Goal: Transaction & Acquisition: Purchase product/service

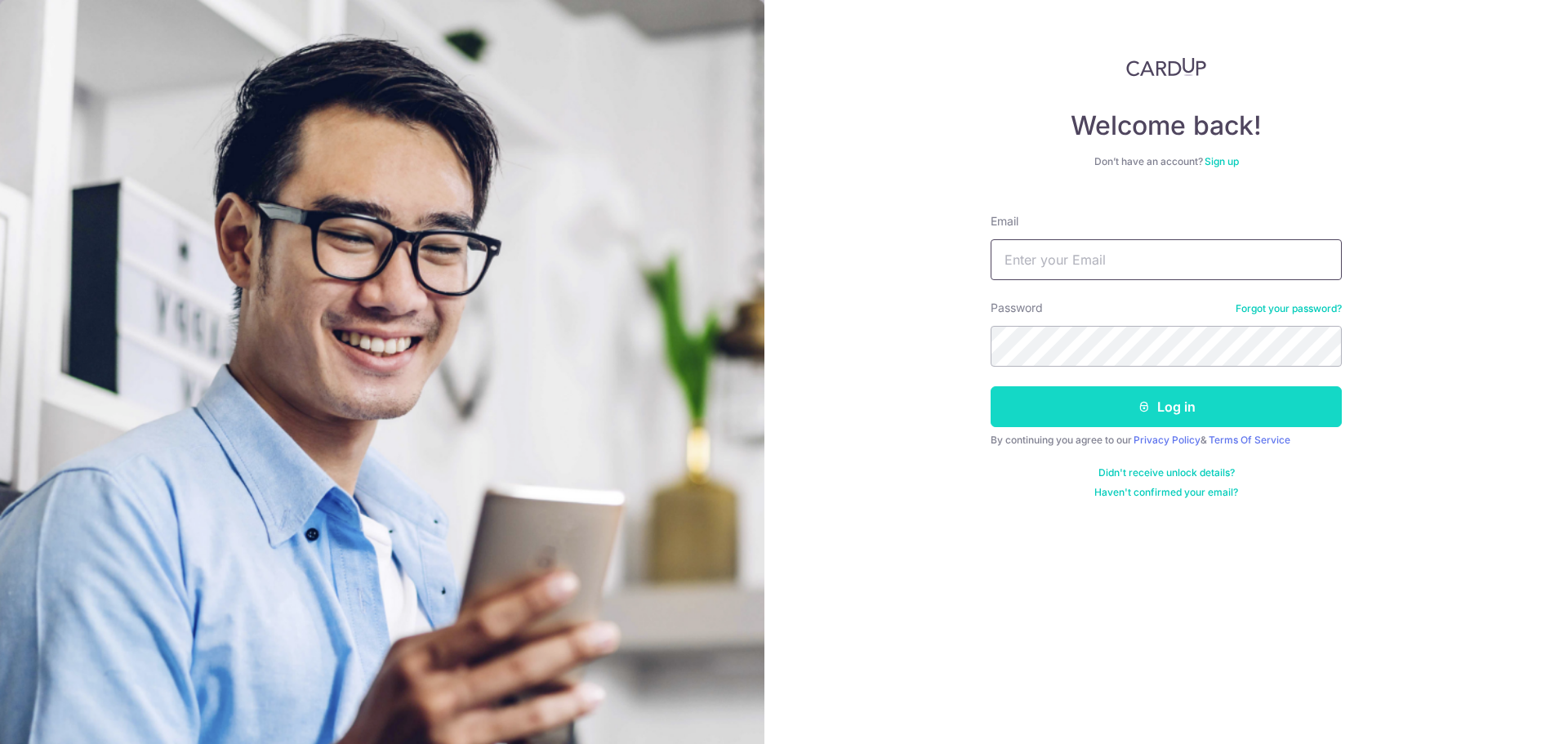
type input "shigeru2015trade@gmail.com"
click at [1150, 417] on button "Log in" at bounding box center [1166, 406] width 351 height 40
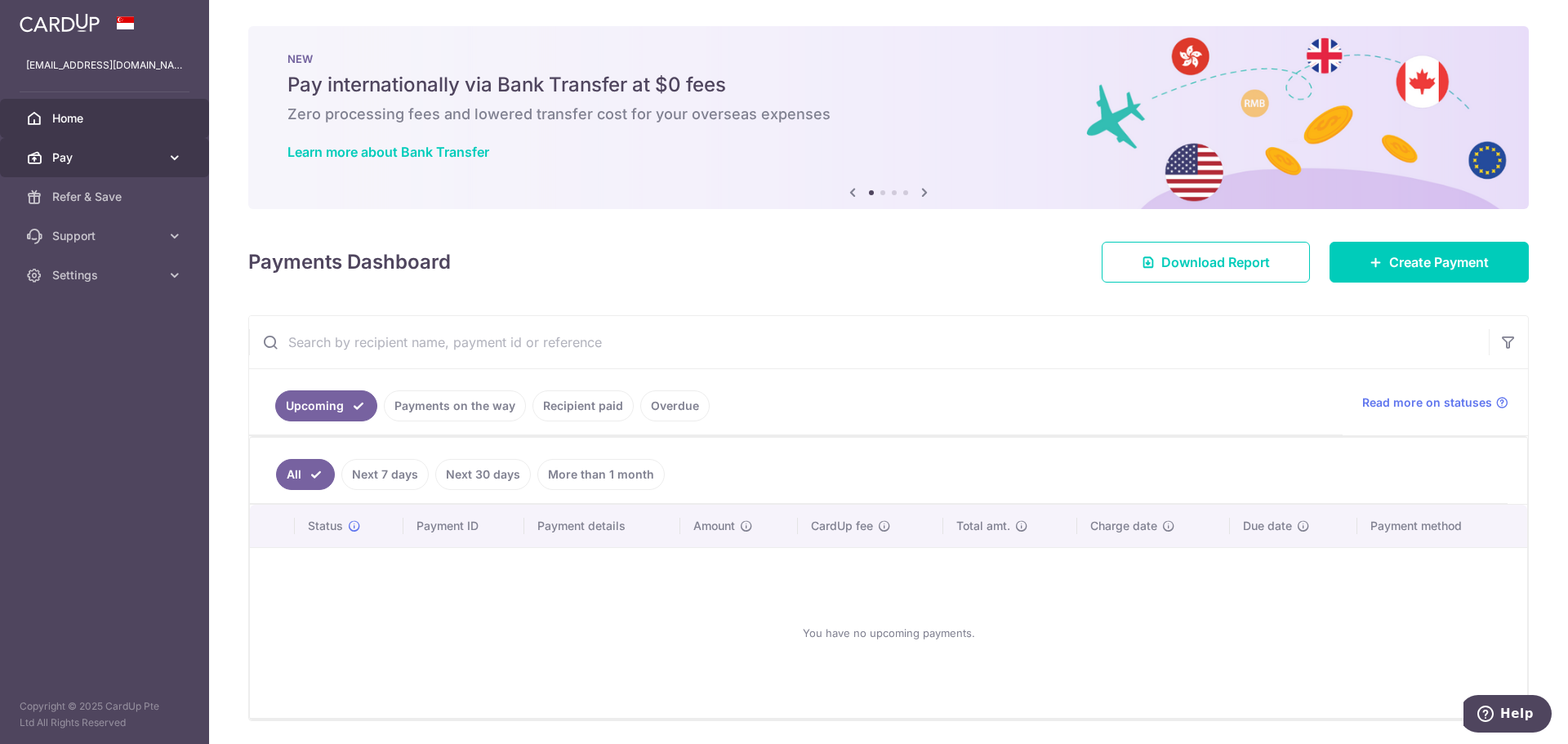
click at [111, 145] on link "Pay" at bounding box center [104, 157] width 209 height 40
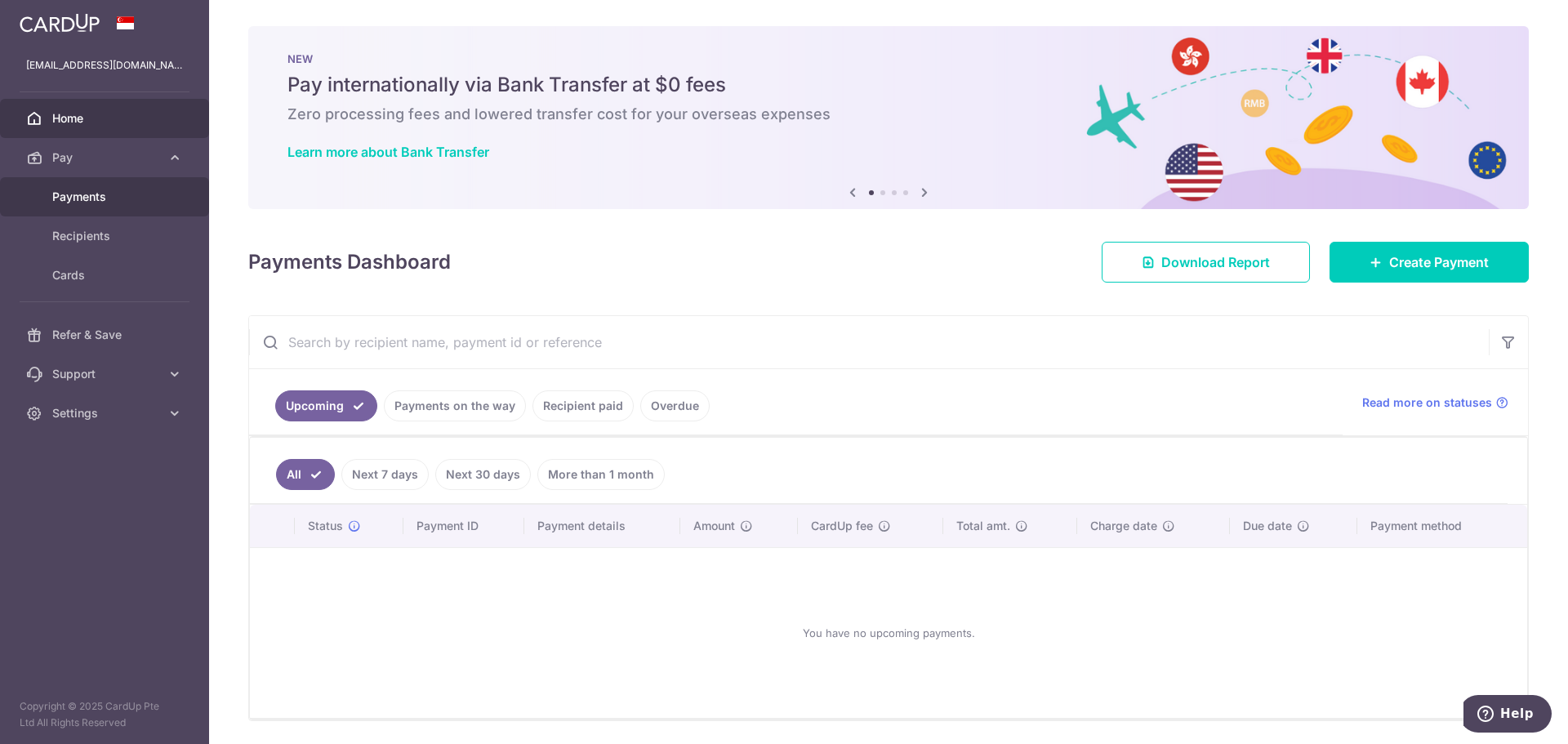
click at [113, 210] on link "Payments" at bounding box center [104, 197] width 209 height 40
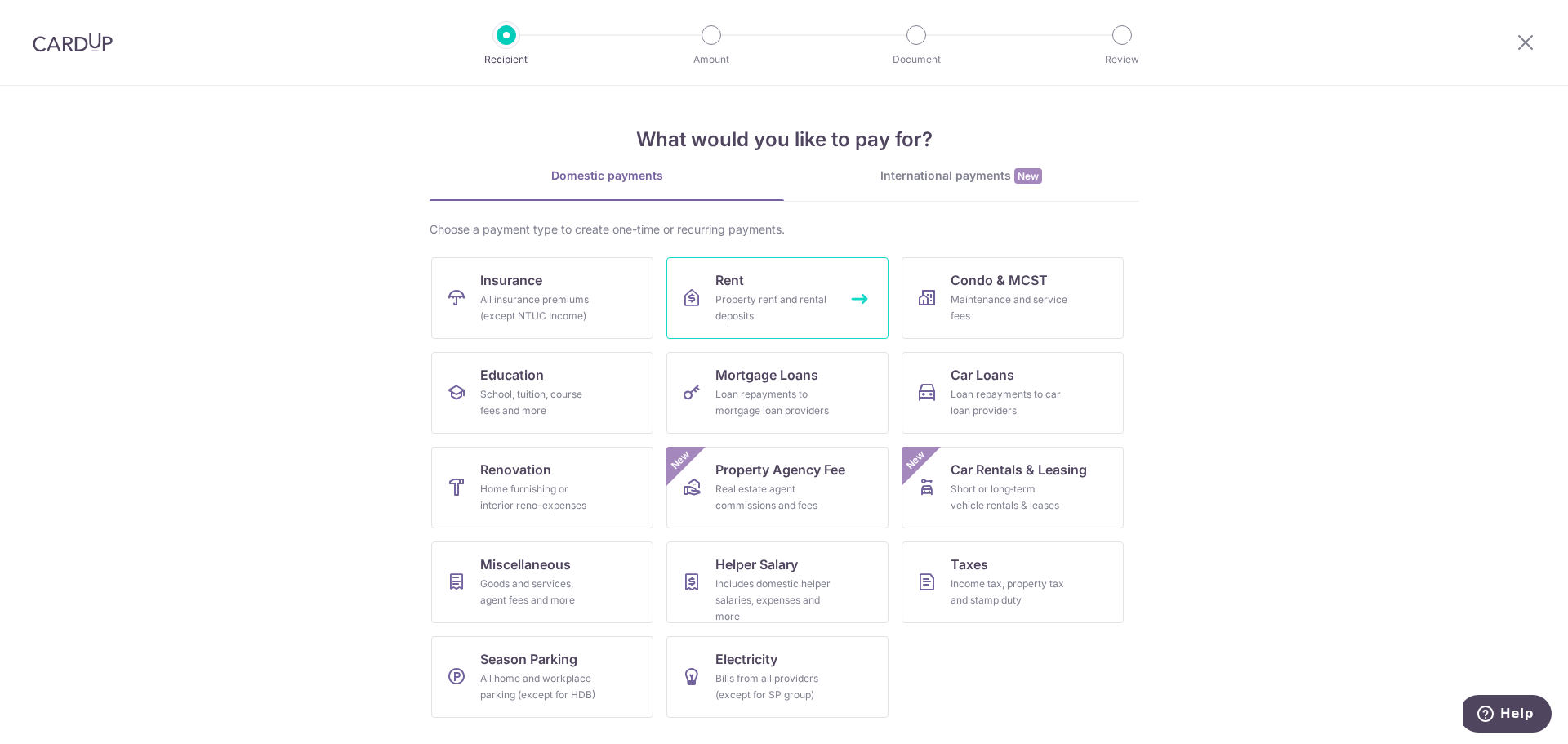
click at [835, 280] on link "Rent Property rent and rental deposits" at bounding box center [777, 298] width 222 height 82
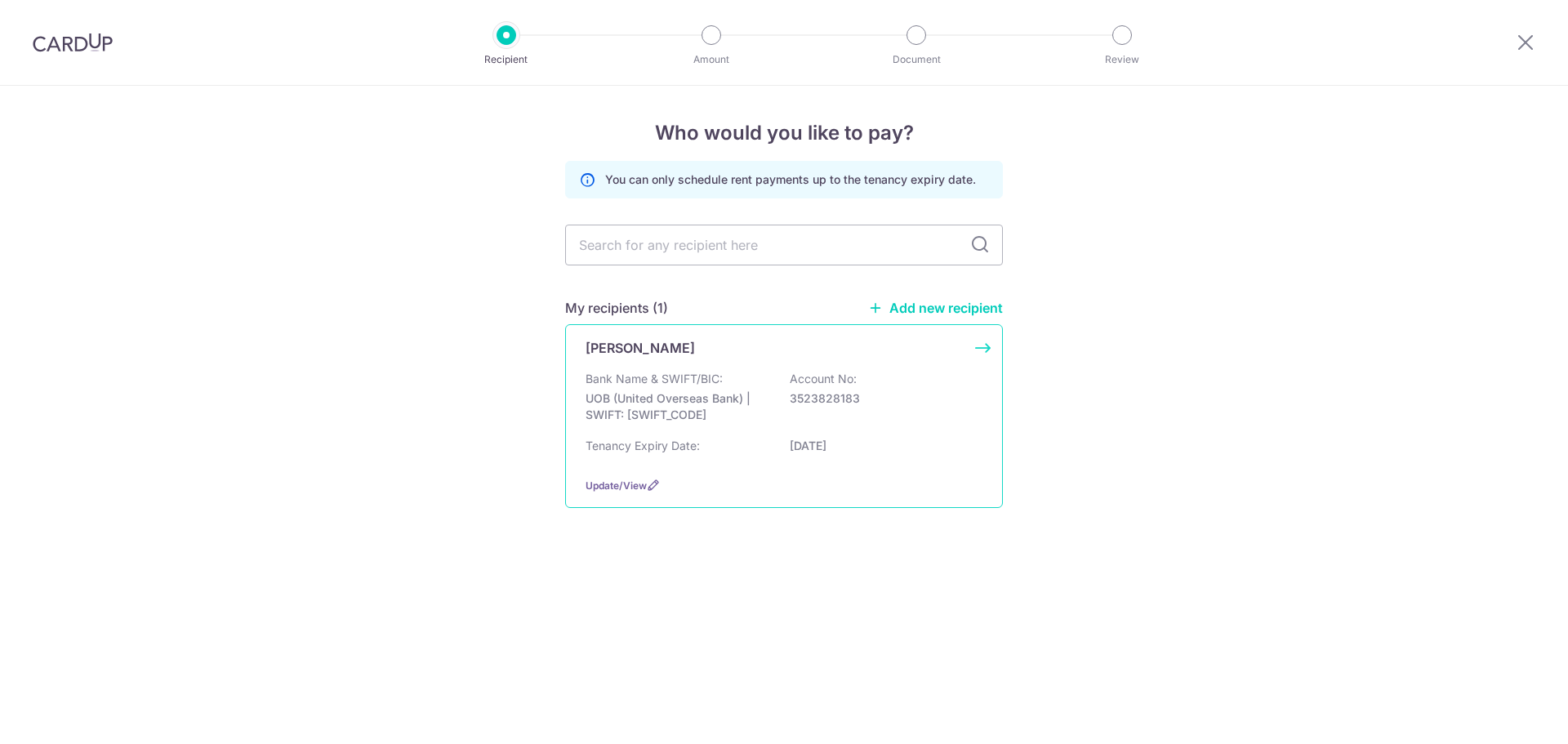
click at [829, 381] on p "Account No:" at bounding box center [823, 379] width 67 height 16
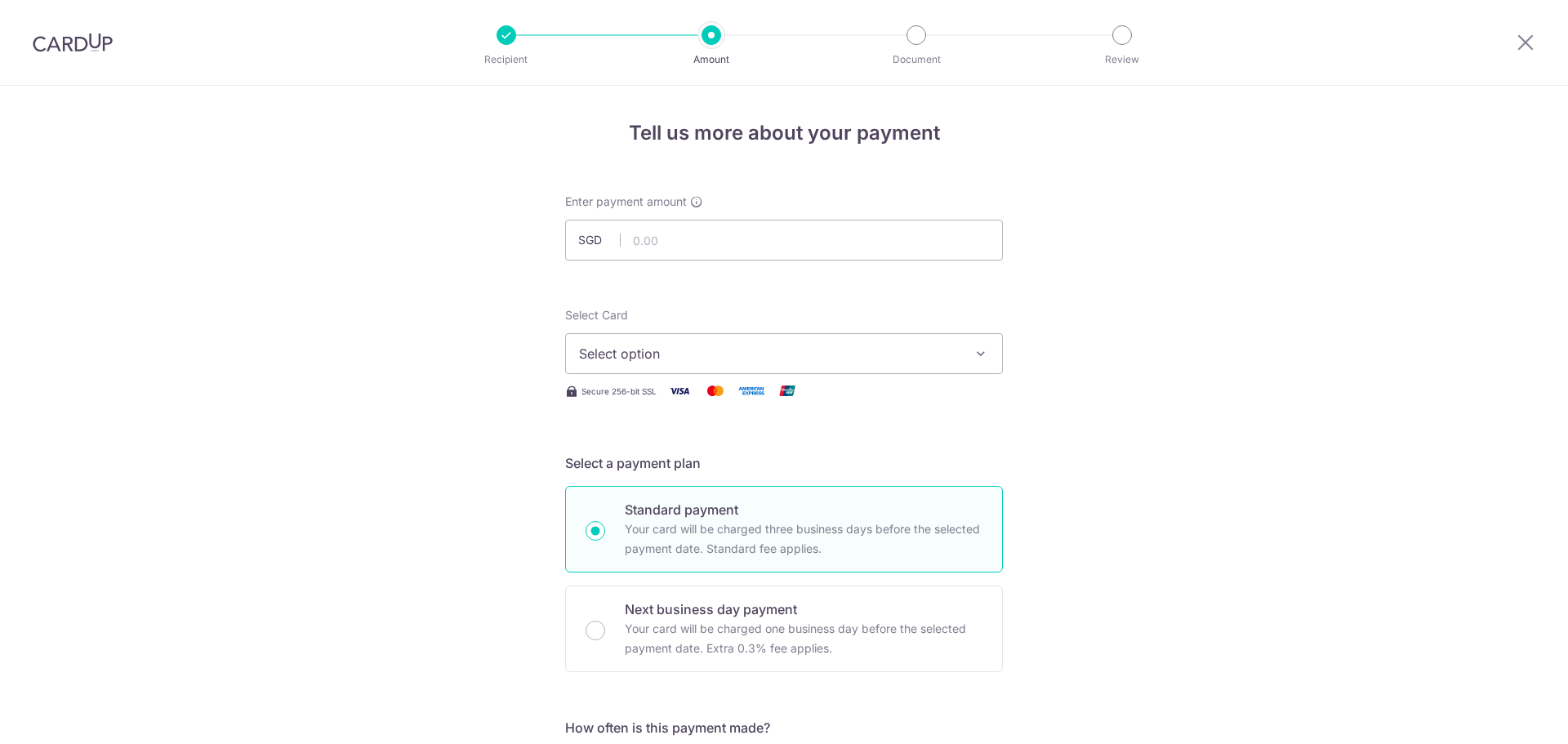
click at [874, 354] on span "Select option" at bounding box center [769, 354] width 381 height 20
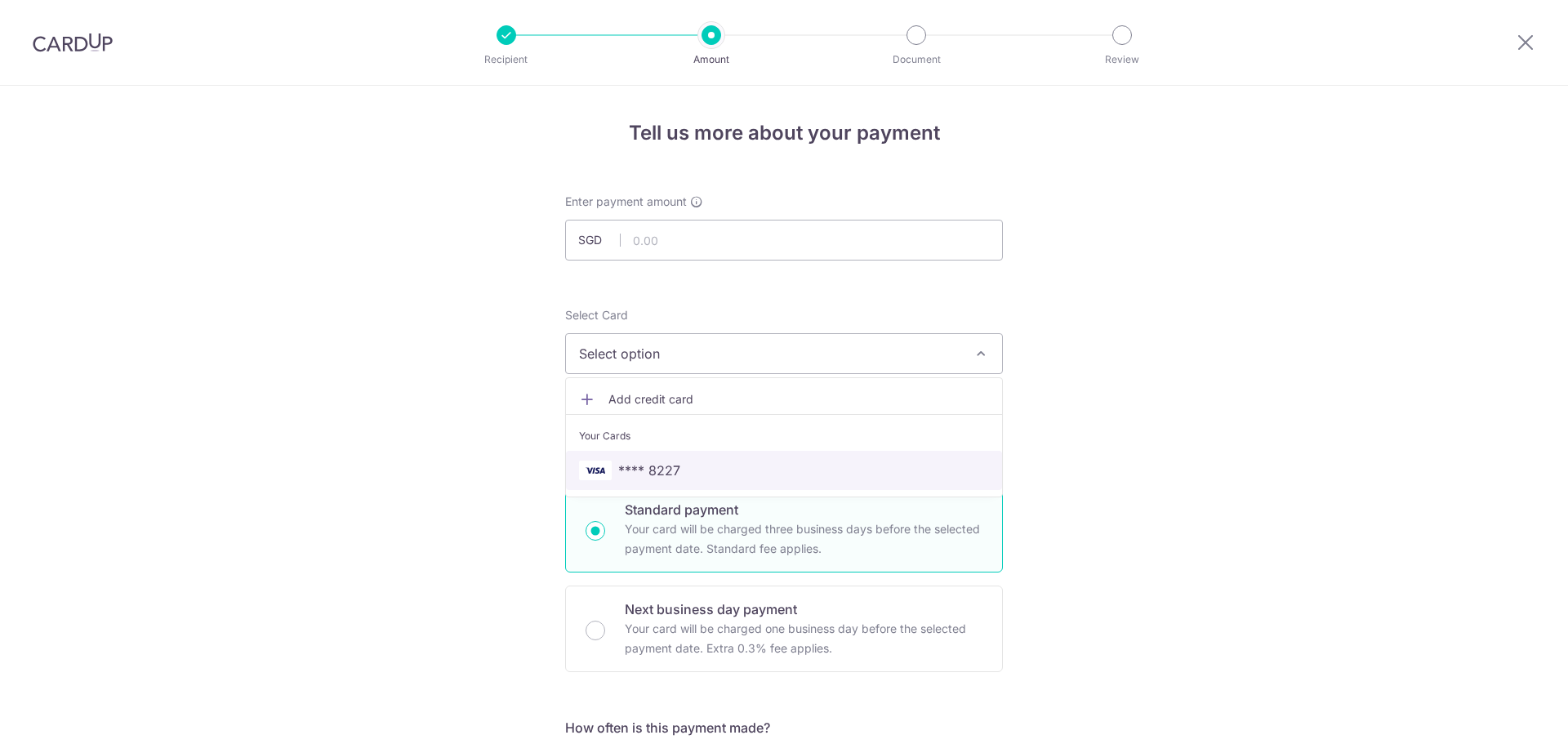
click at [845, 462] on span "**** 8227" at bounding box center [784, 471] width 410 height 20
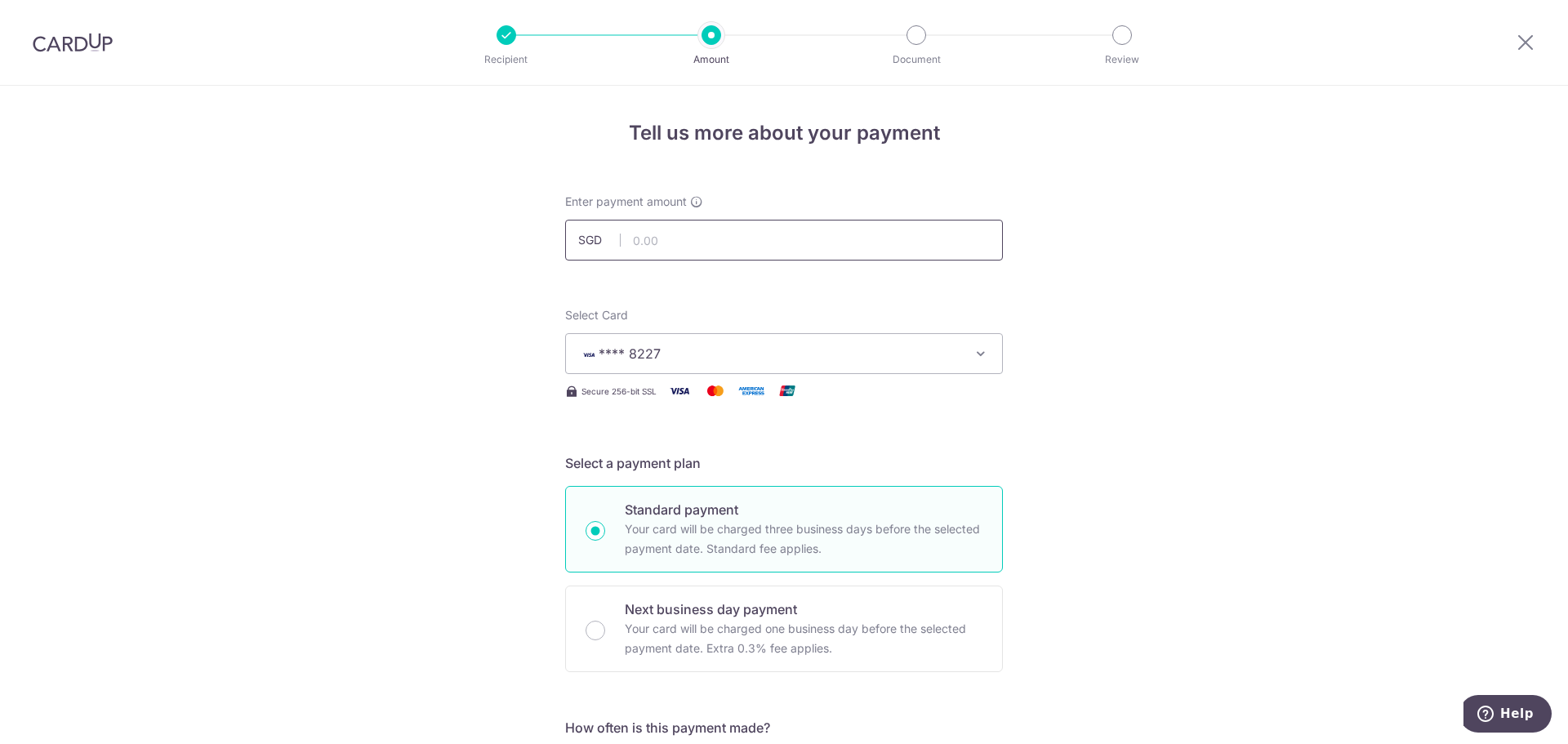
click at [838, 248] on input "text" at bounding box center [784, 239] width 438 height 40
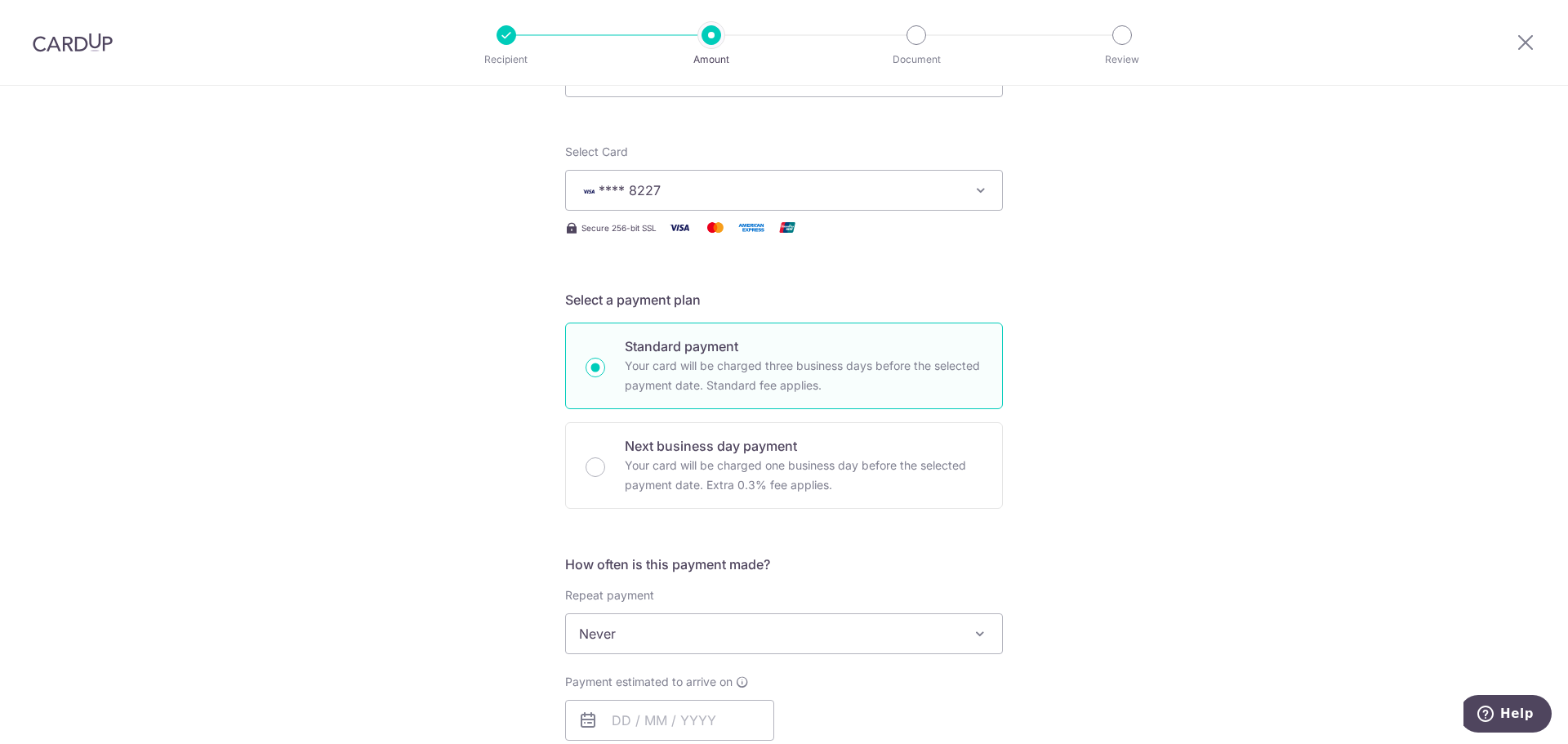
type input "3,900.00"
click at [1114, 430] on div "Tell us more about your payment Enter payment amount SGD 3,900.00 3900.00 Selec…" at bounding box center [784, 661] width 1568 height 1477
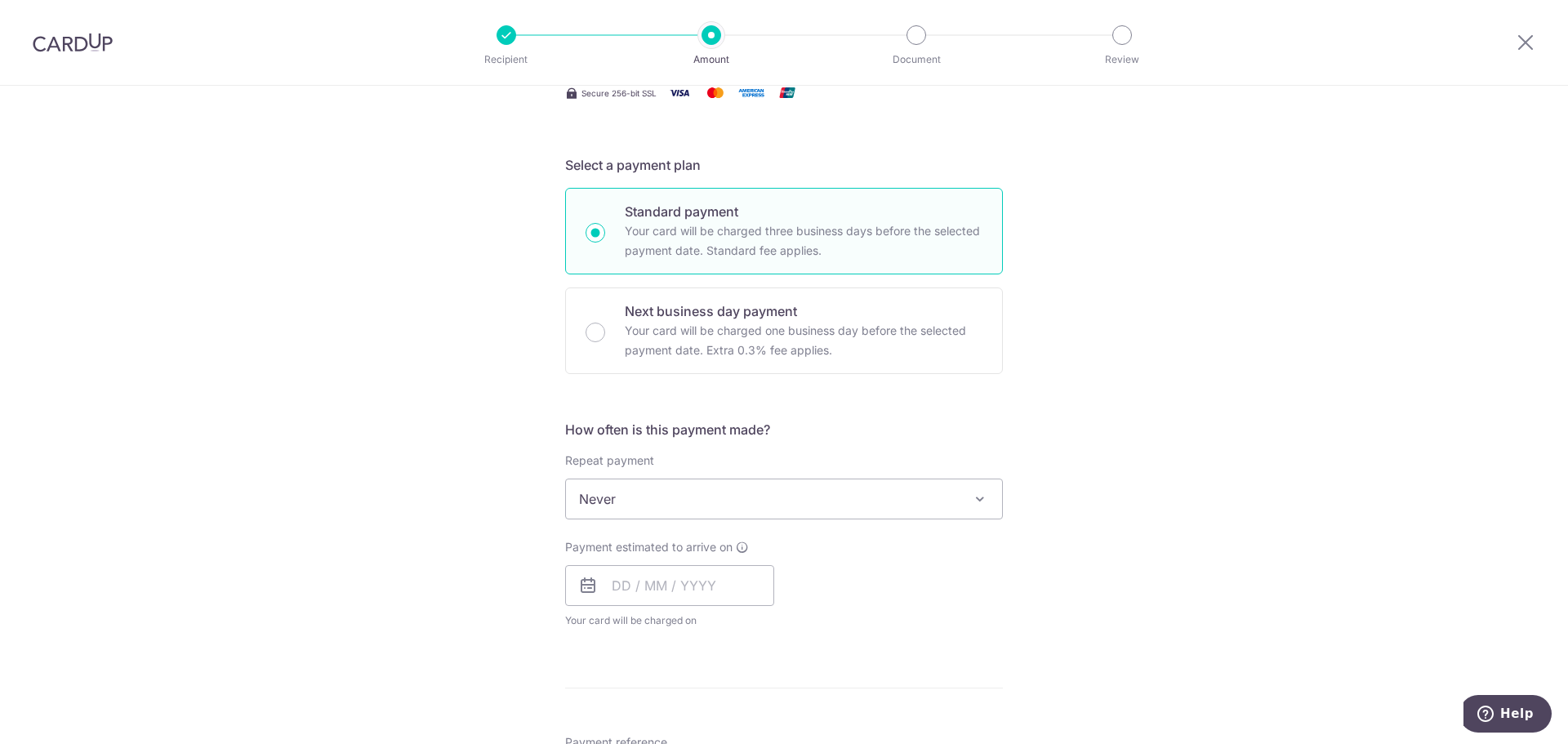
scroll to position [327, 0]
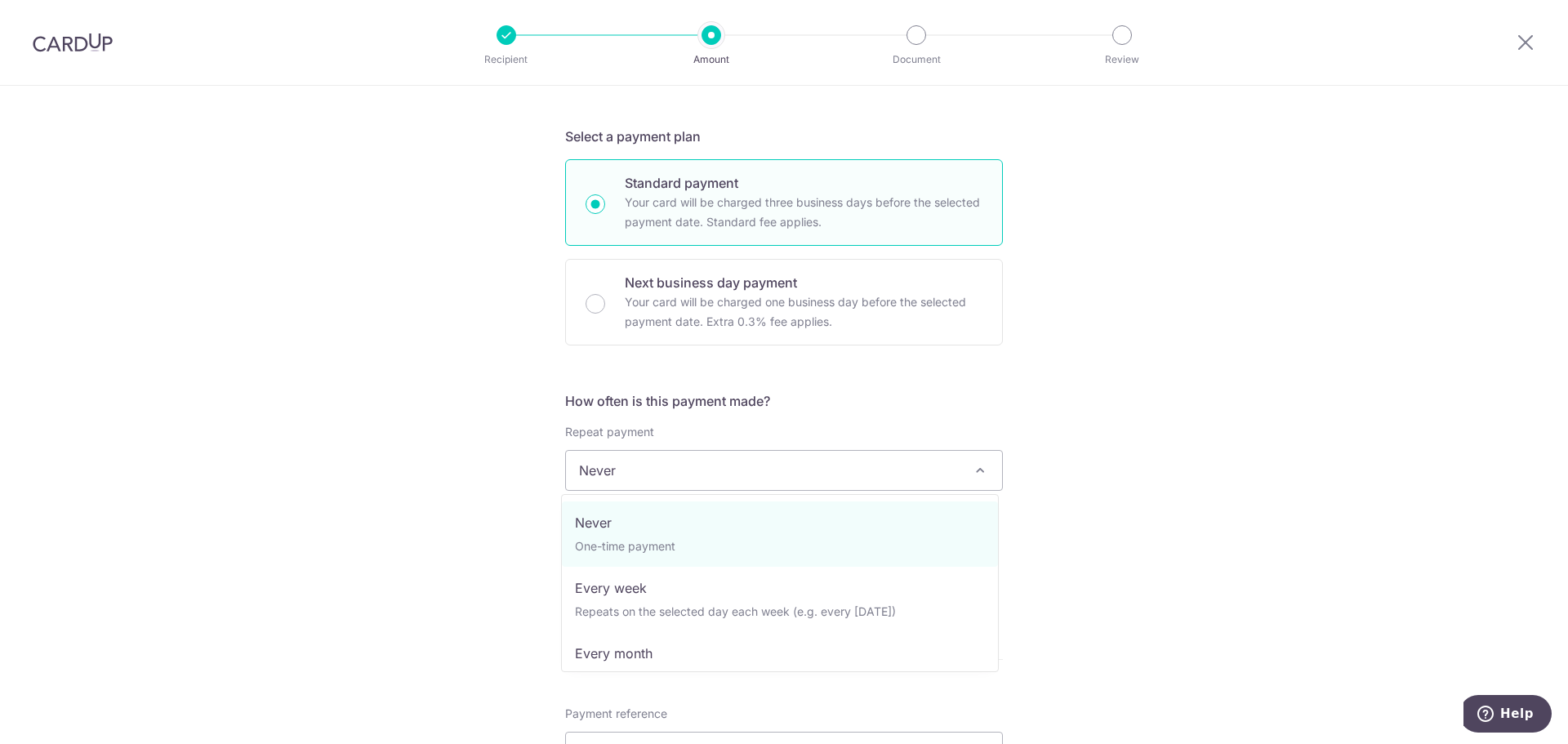
click at [857, 470] on span "Never" at bounding box center [784, 471] width 436 height 40
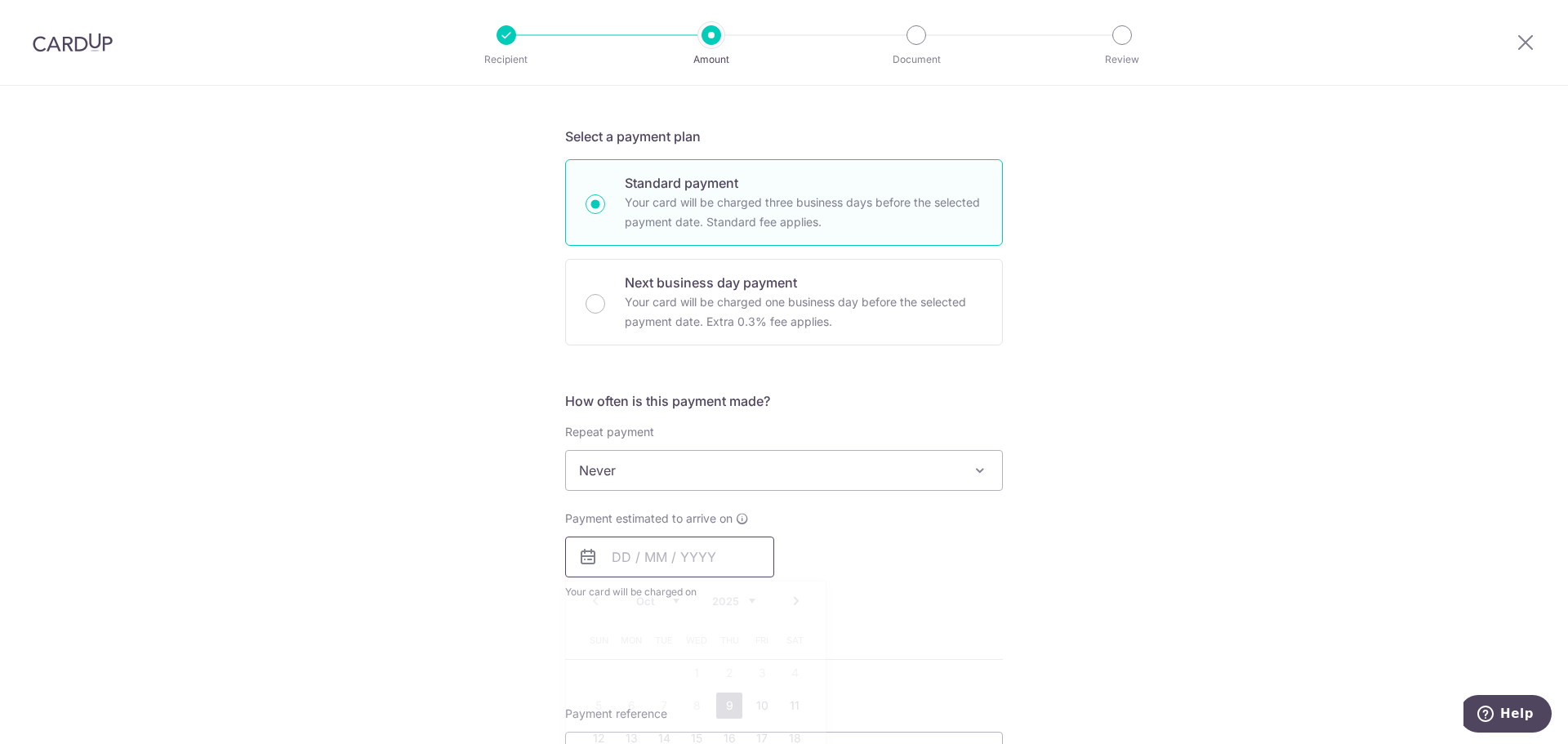
click at [732, 557] on input "text" at bounding box center [669, 557] width 209 height 40
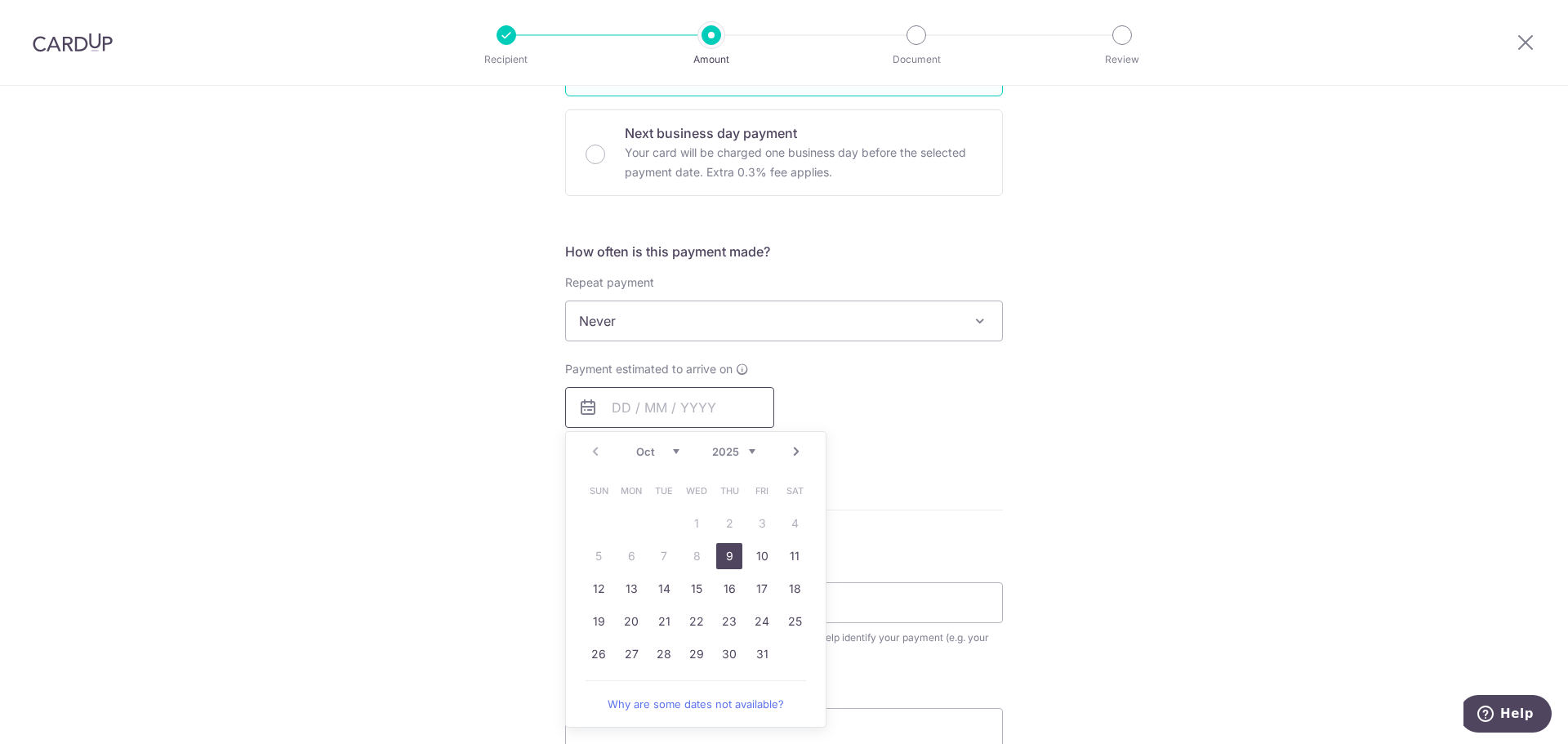
scroll to position [490, 0]
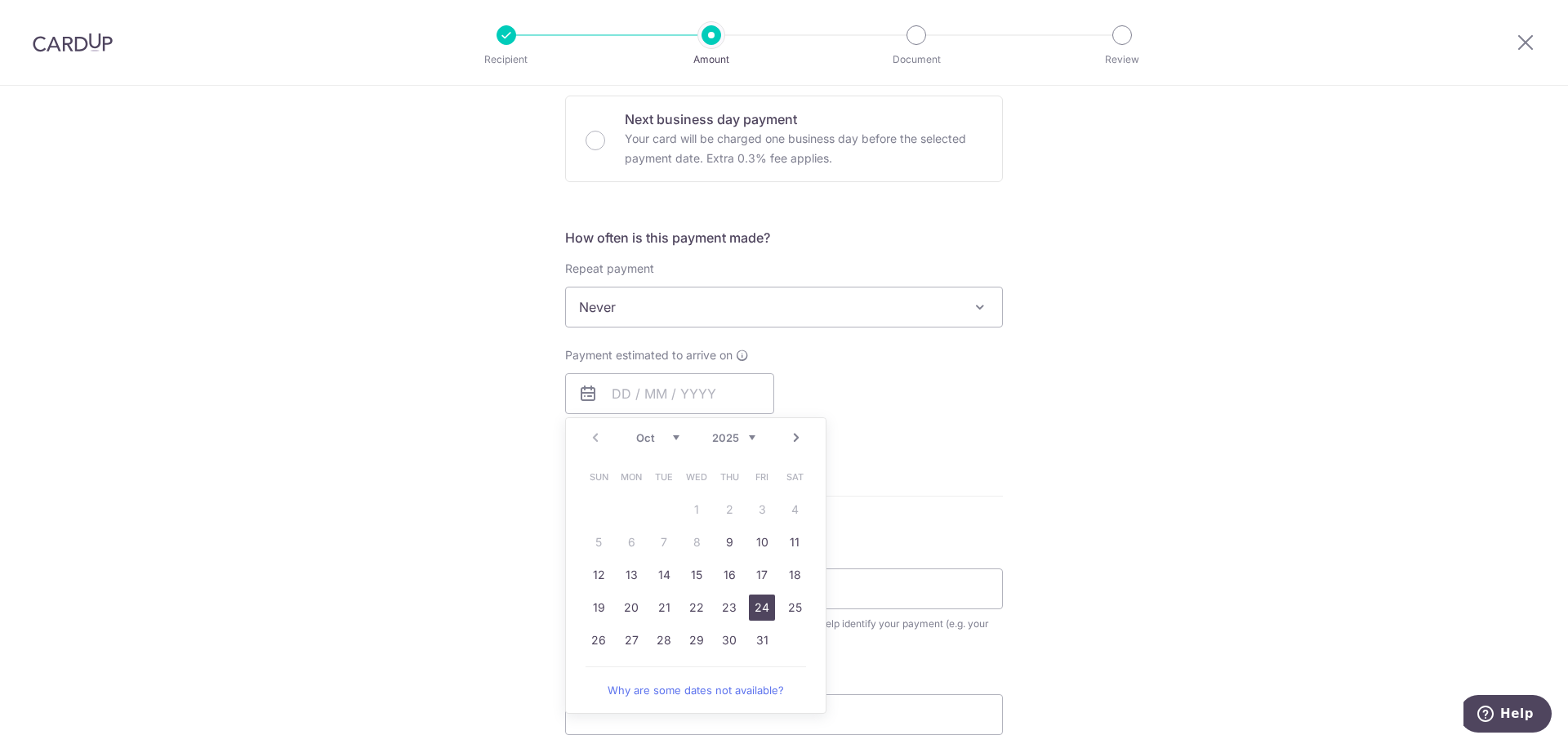
click at [758, 609] on link "24" at bounding box center [762, 607] width 26 height 26
type input "24/10/2025"
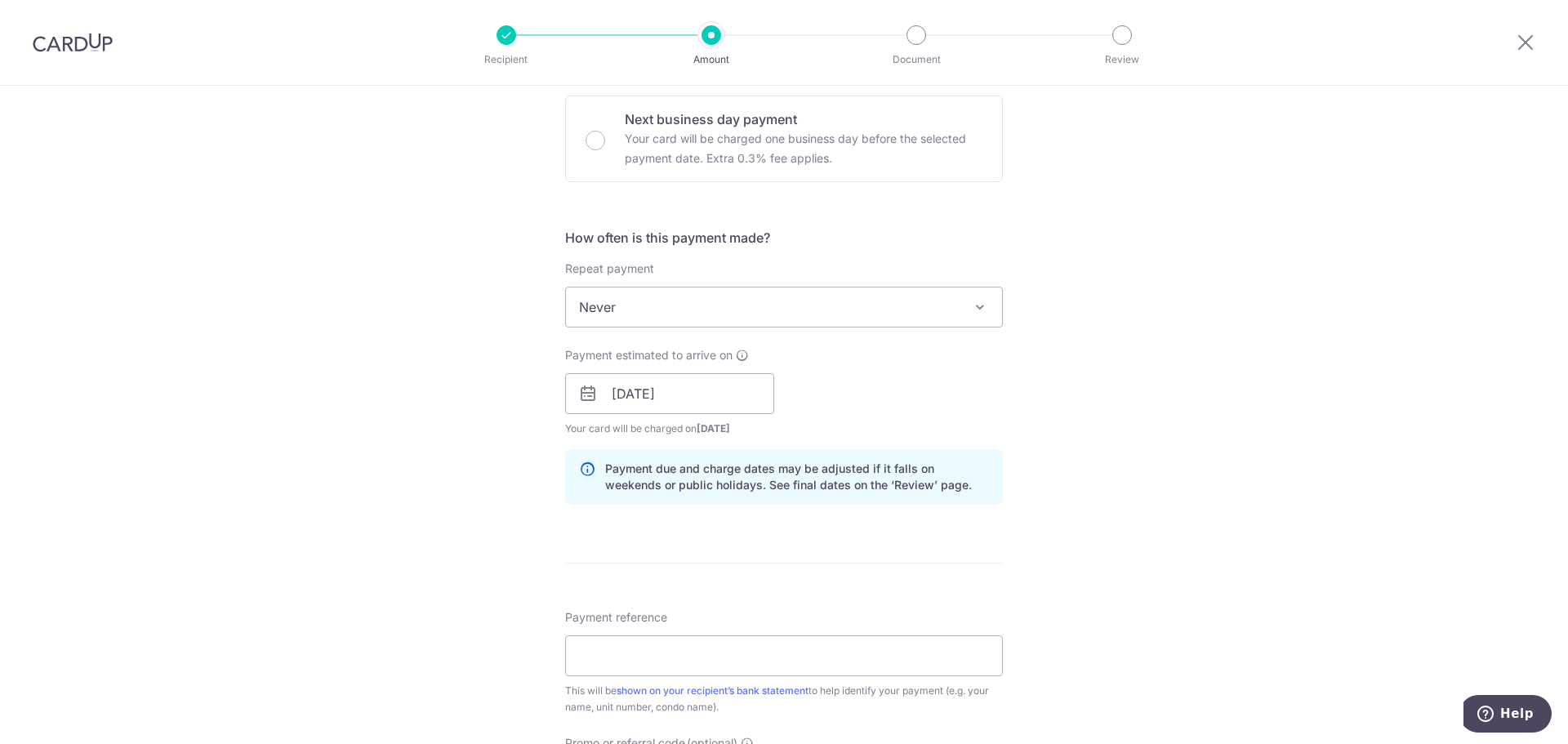
scroll to position [572, 0]
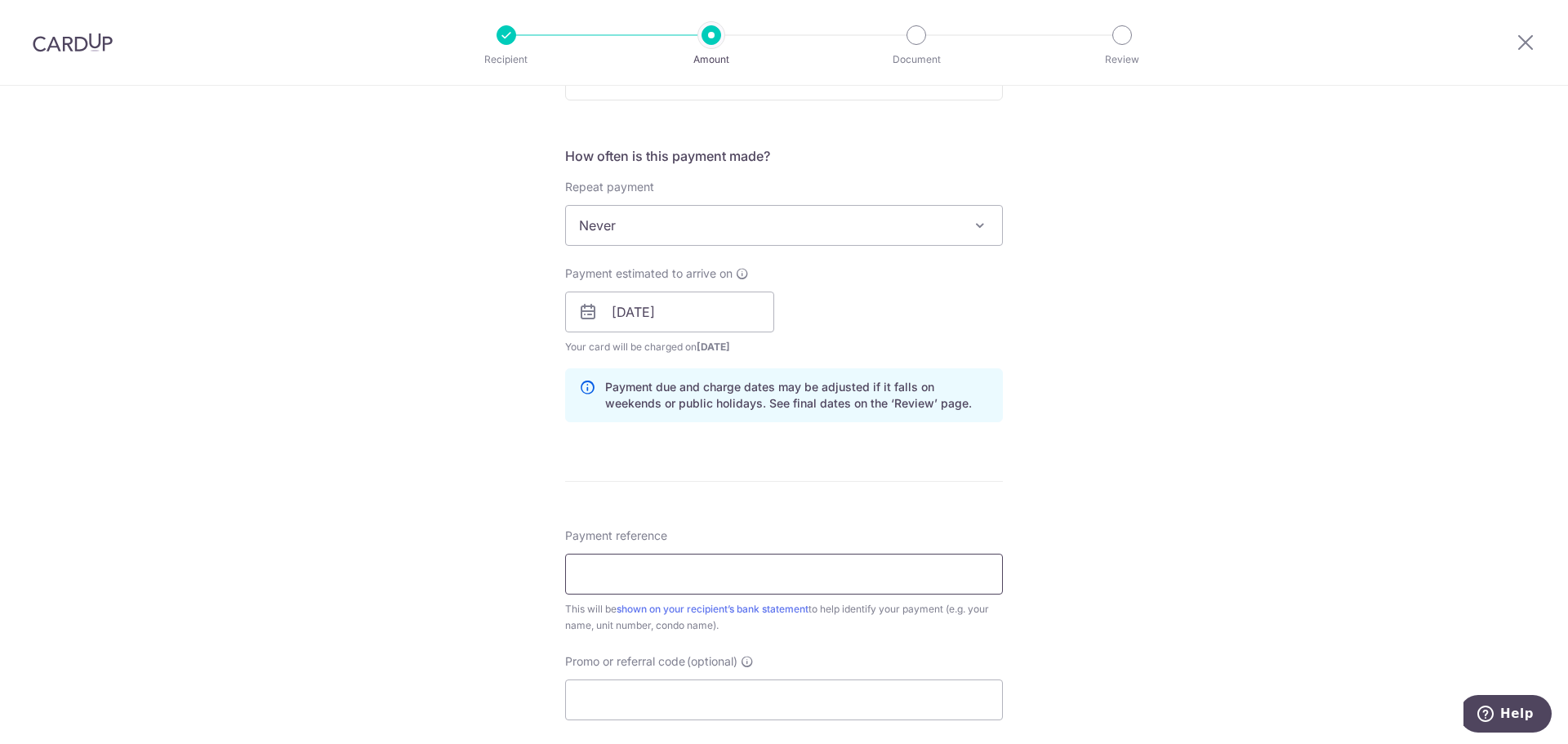
click at [742, 579] on input "Payment reference" at bounding box center [784, 574] width 438 height 40
click at [914, 497] on form "Enter payment amount SGD 3,900.00 3900.00 Select Card **** 8227 Add credit card…" at bounding box center [784, 302] width 438 height 1360
click at [786, 581] on input "Payment reference" at bounding box center [784, 574] width 438 height 40
type input "Rent"
click at [677, 705] on input "Promo or referral code (optional)" at bounding box center [784, 699] width 438 height 40
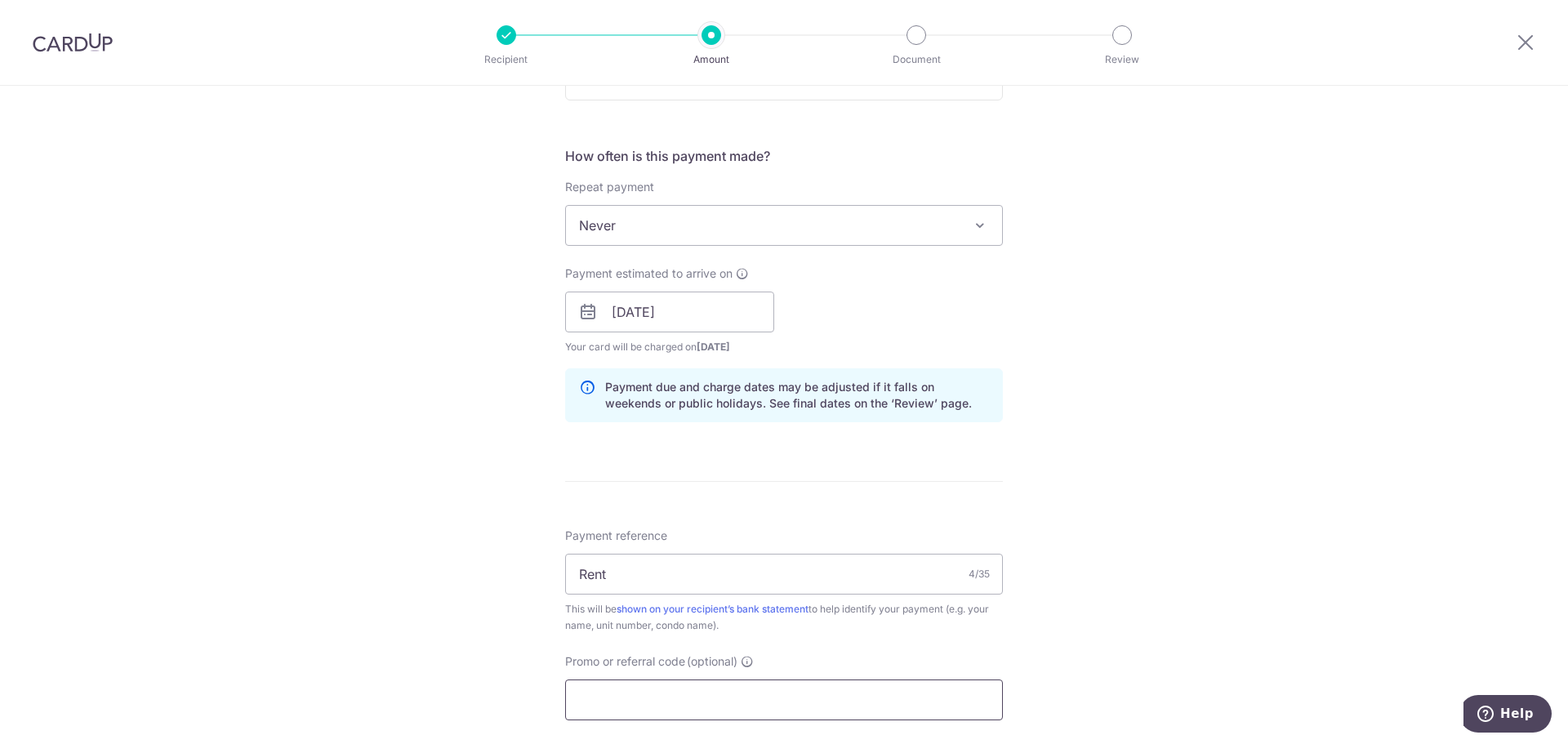
paste input "SAVERENT179"
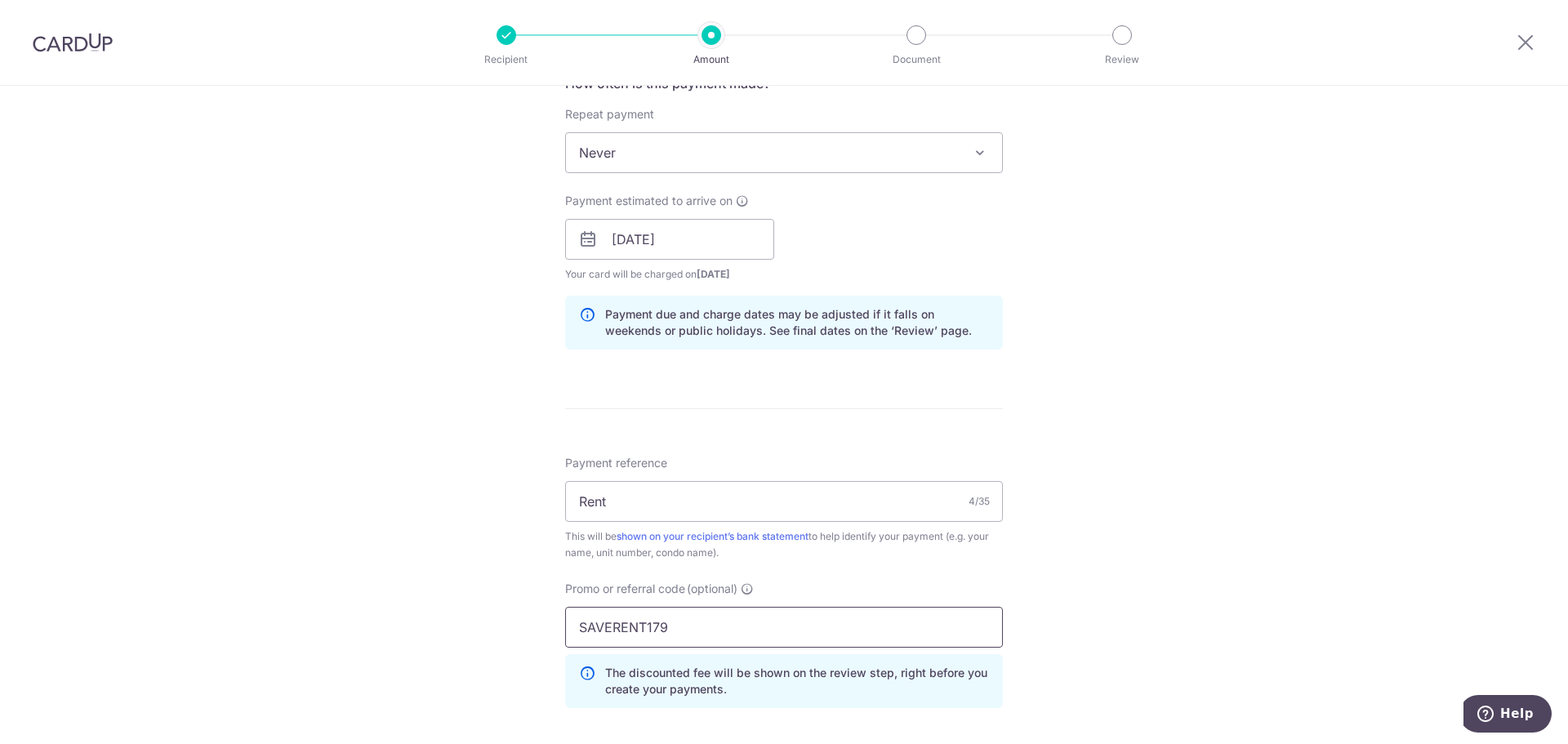
scroll to position [817, 0]
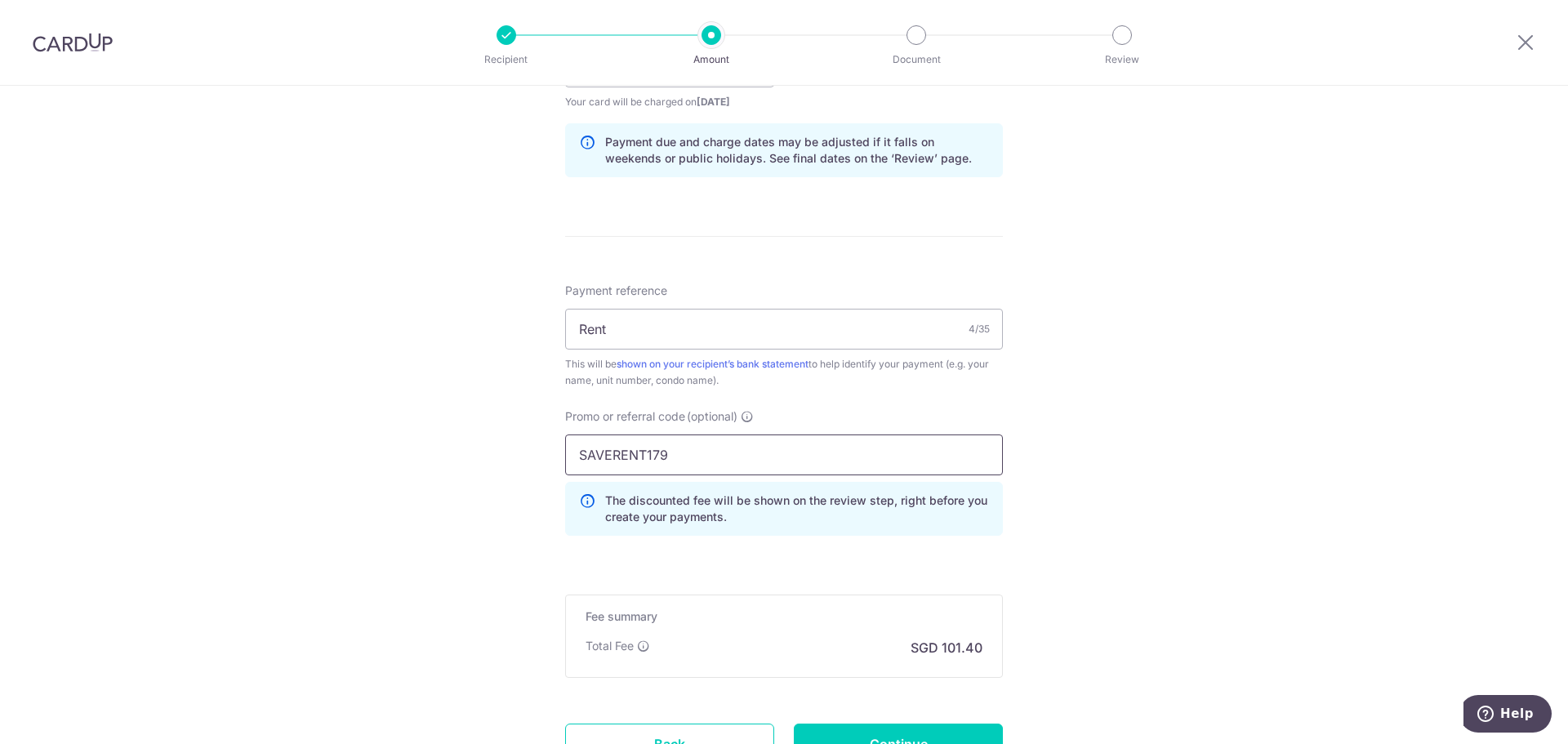
type input "SAVERENT179"
click at [1127, 534] on div "Tell us more about your payment Enter payment amount SGD 3,900.00 3900.00 Selec…" at bounding box center [784, 77] width 1568 height 1618
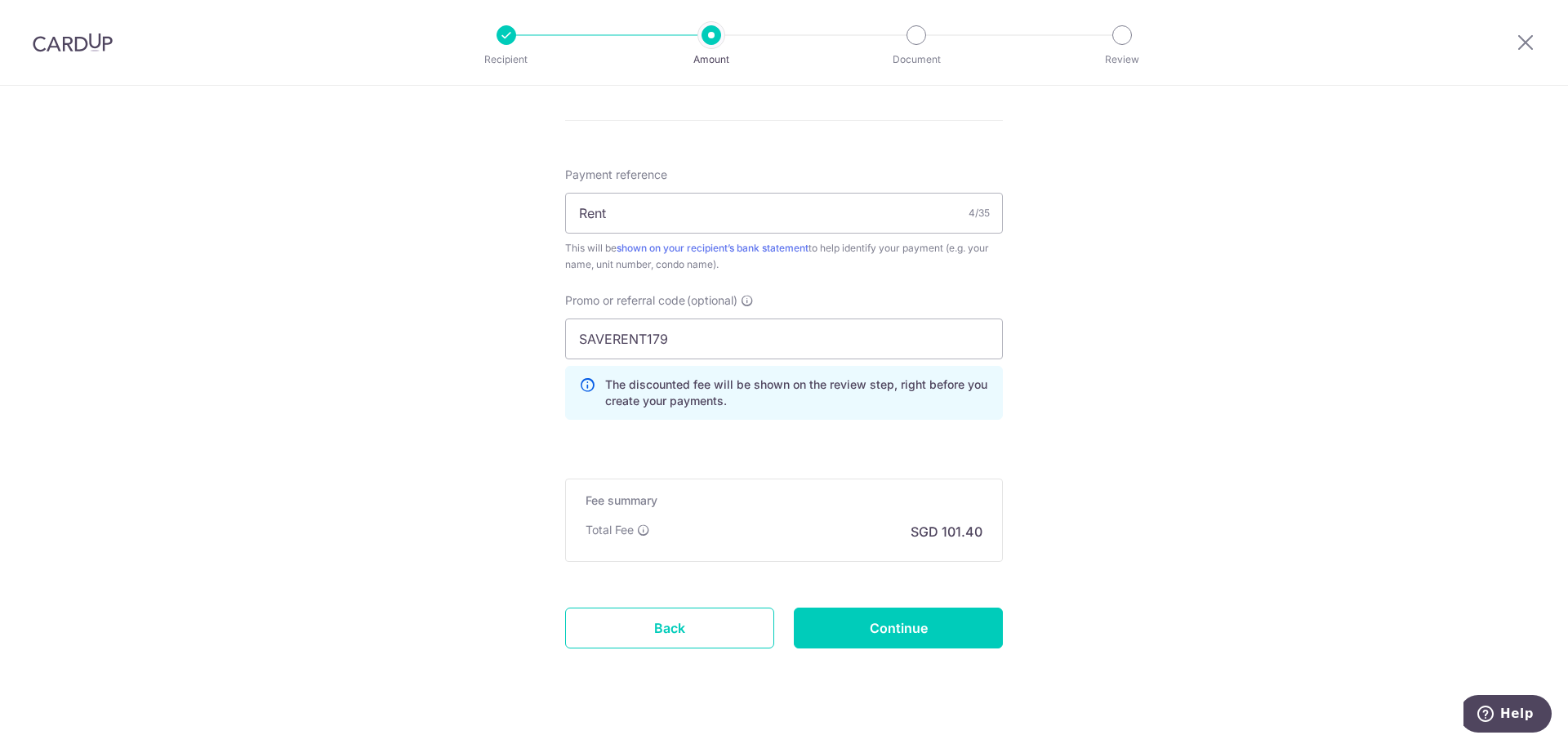
scroll to position [960, 0]
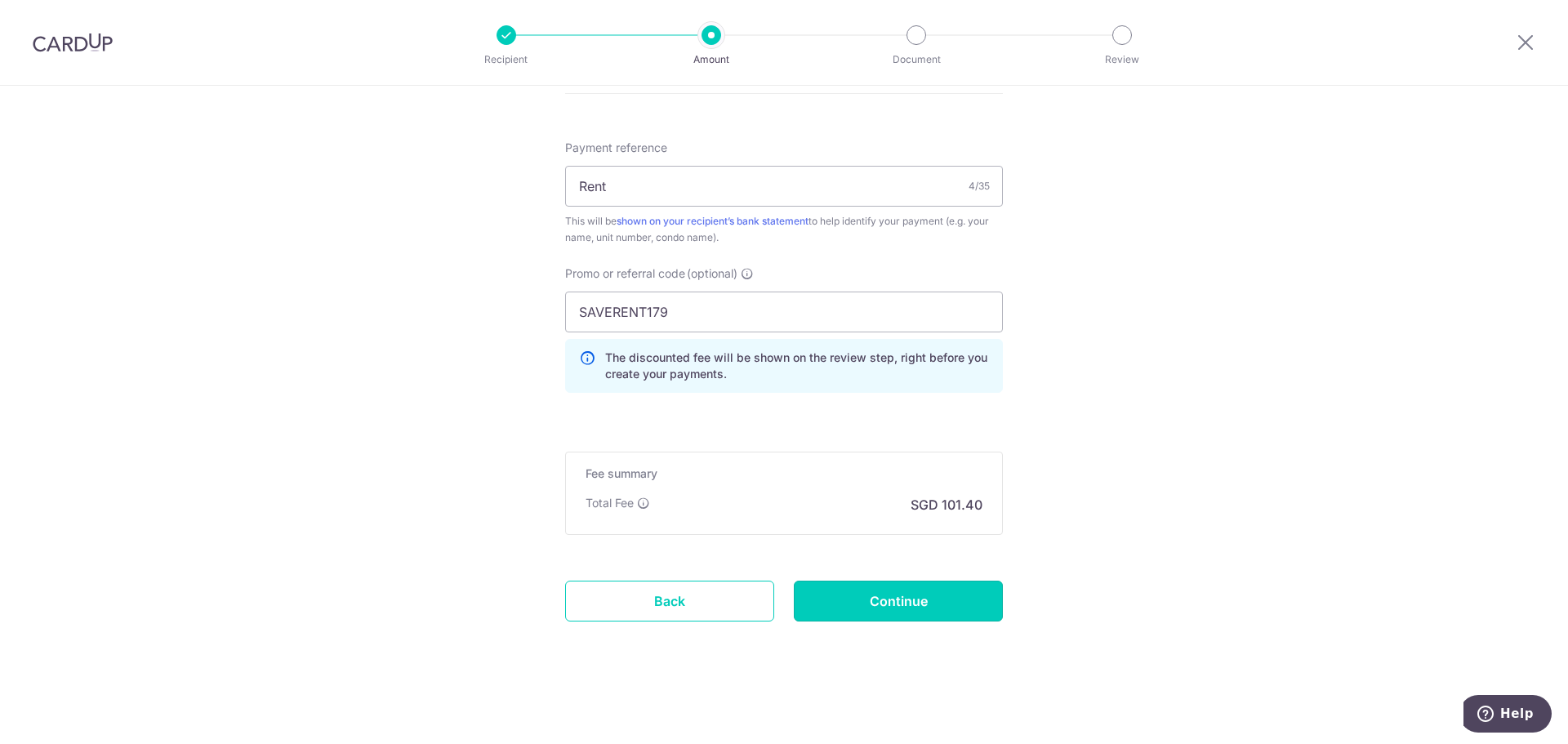
drag, startPoint x: 916, startPoint y: 587, endPoint x: 898, endPoint y: 655, distance: 70.3
click at [901, 600] on input "Continue" at bounding box center [899, 601] width 209 height 40
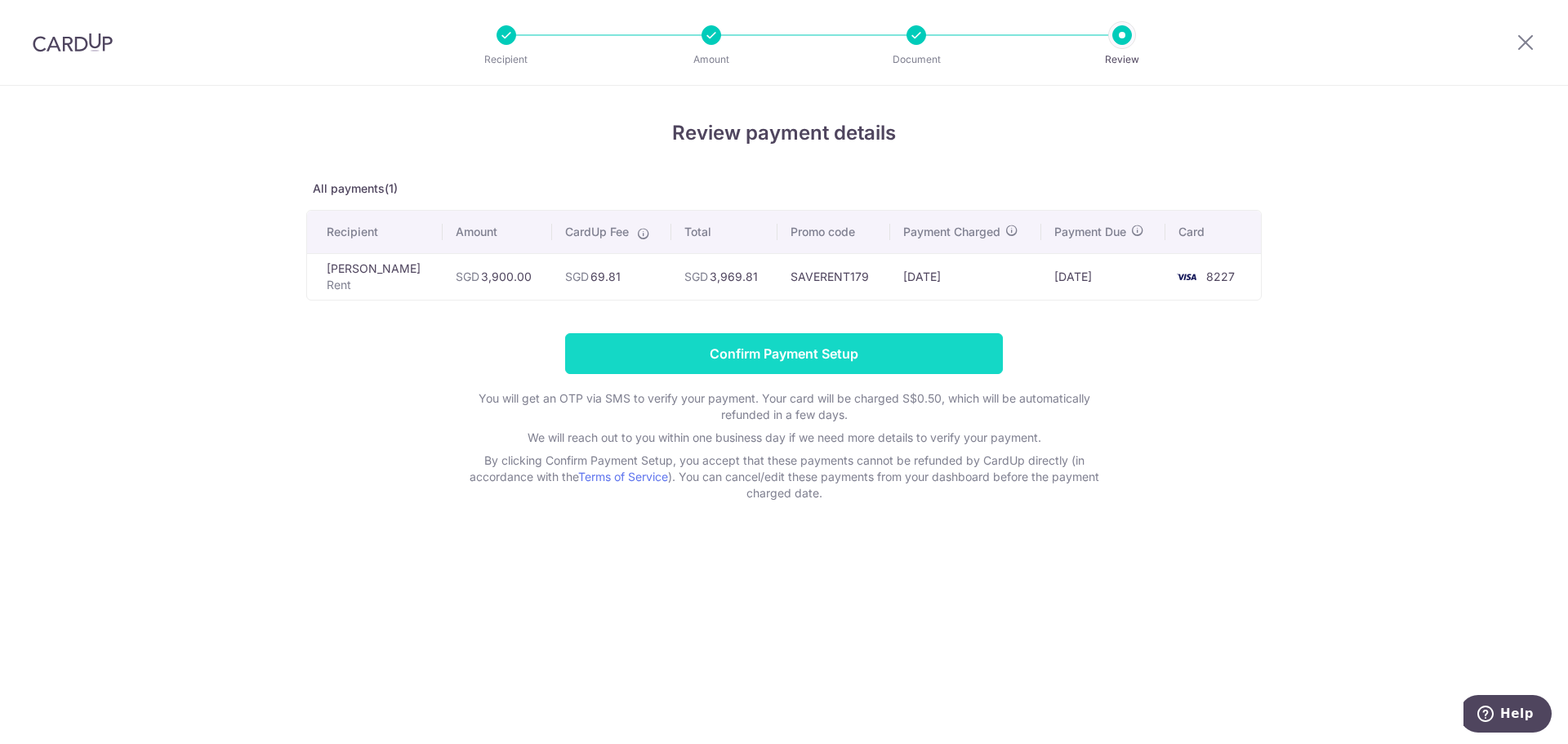
click at [879, 347] on input "Confirm Payment Setup" at bounding box center [784, 353] width 438 height 40
